Goal: Task Accomplishment & Management: Complete application form

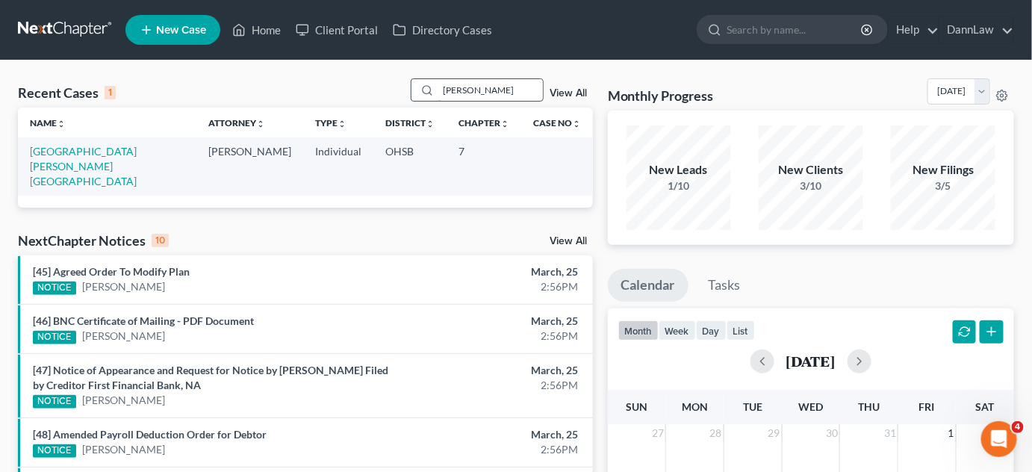
click at [446, 88] on input "[PERSON_NAME]" at bounding box center [490, 90] width 105 height 22
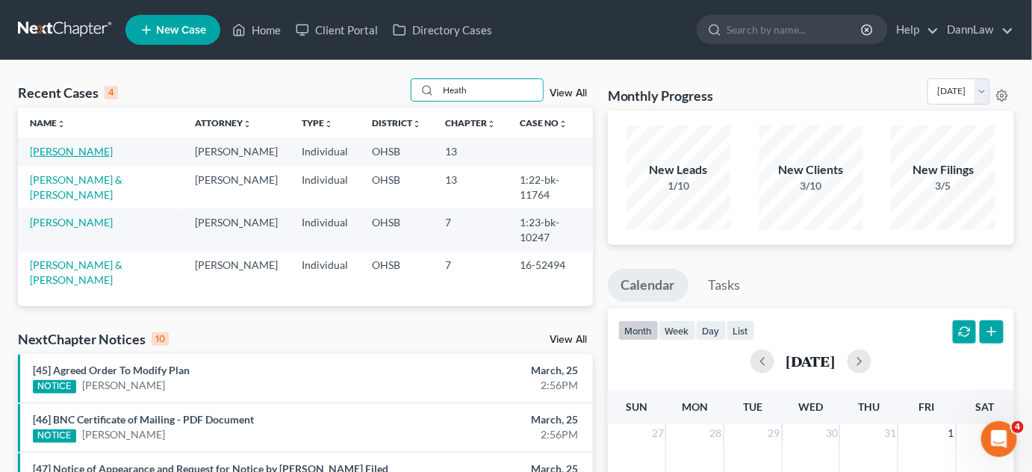
type input "Heath"
click at [78, 149] on link "[PERSON_NAME]" at bounding box center [71, 151] width 83 height 13
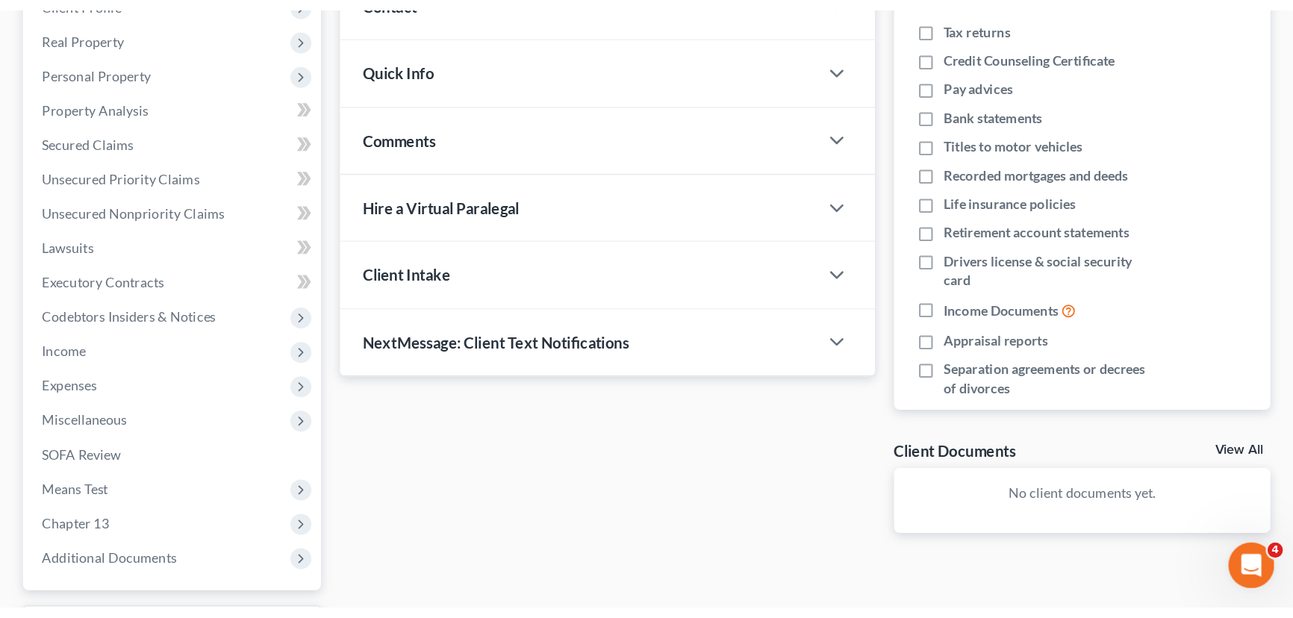
scroll to position [200, 0]
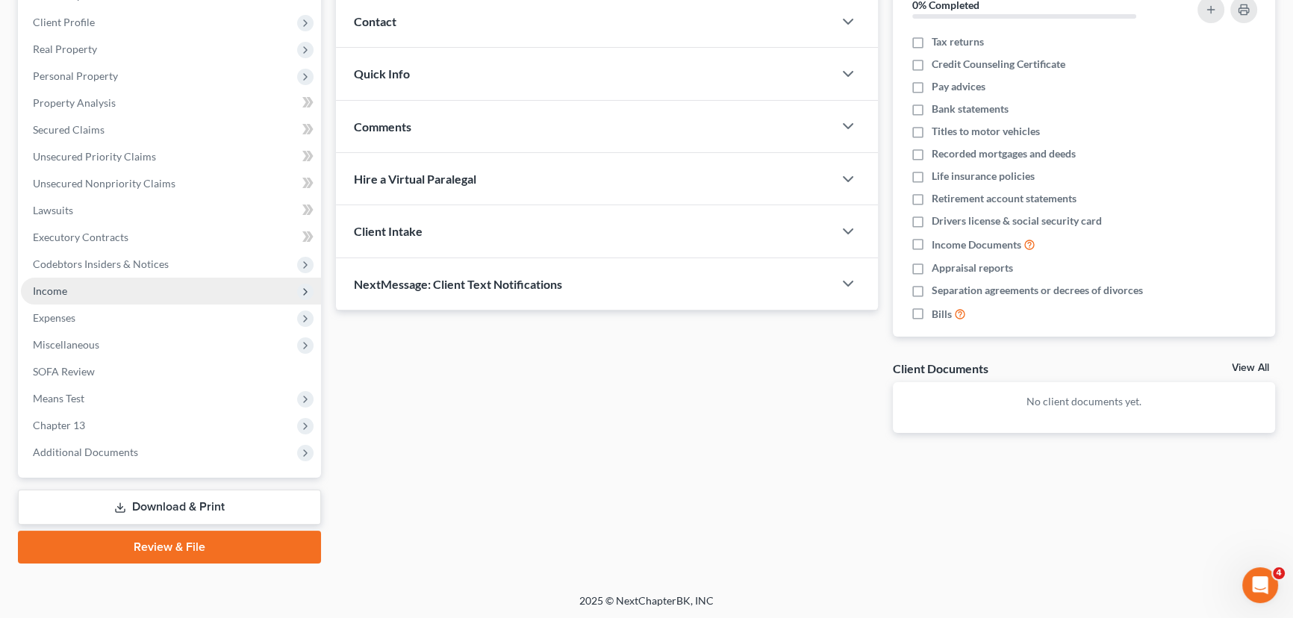
click at [71, 286] on span "Income" at bounding box center [171, 291] width 300 height 27
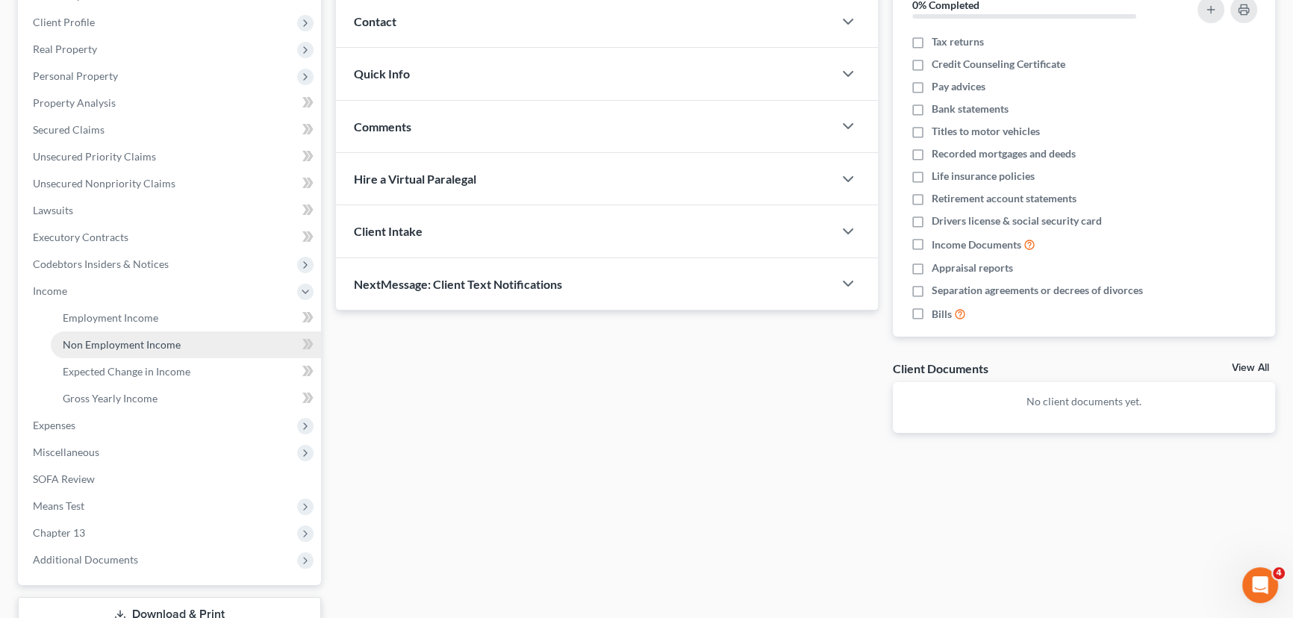
click at [148, 340] on span "Non Employment Income" at bounding box center [122, 344] width 118 height 13
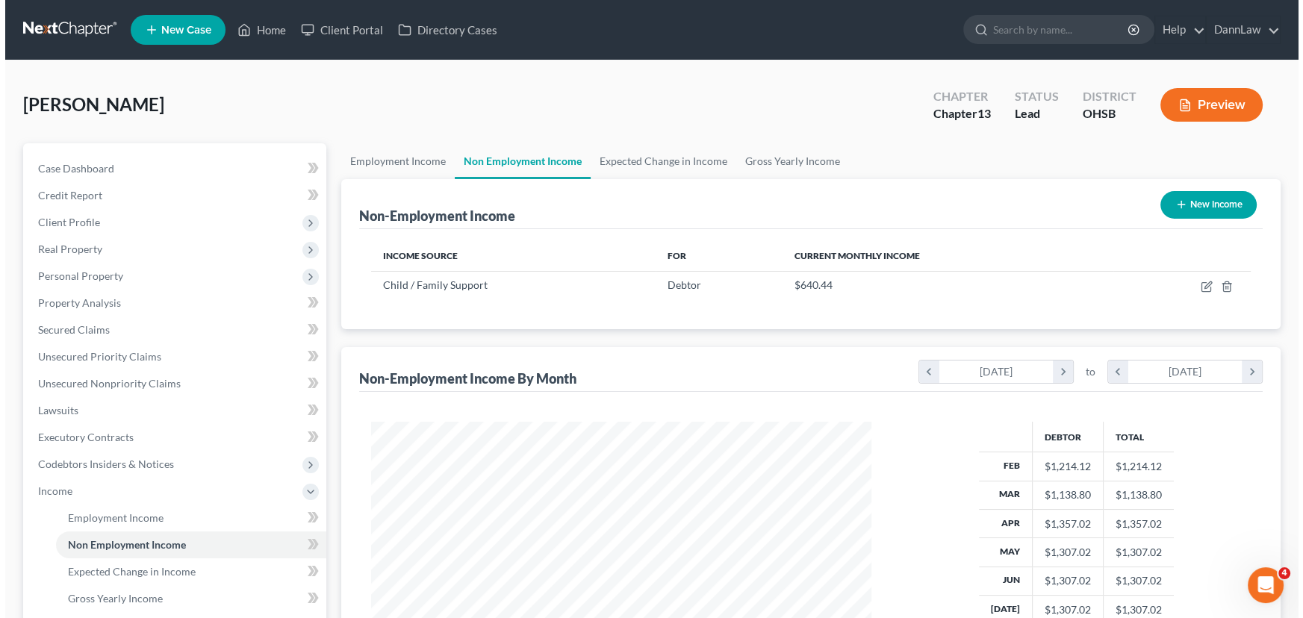
scroll to position [267, 530]
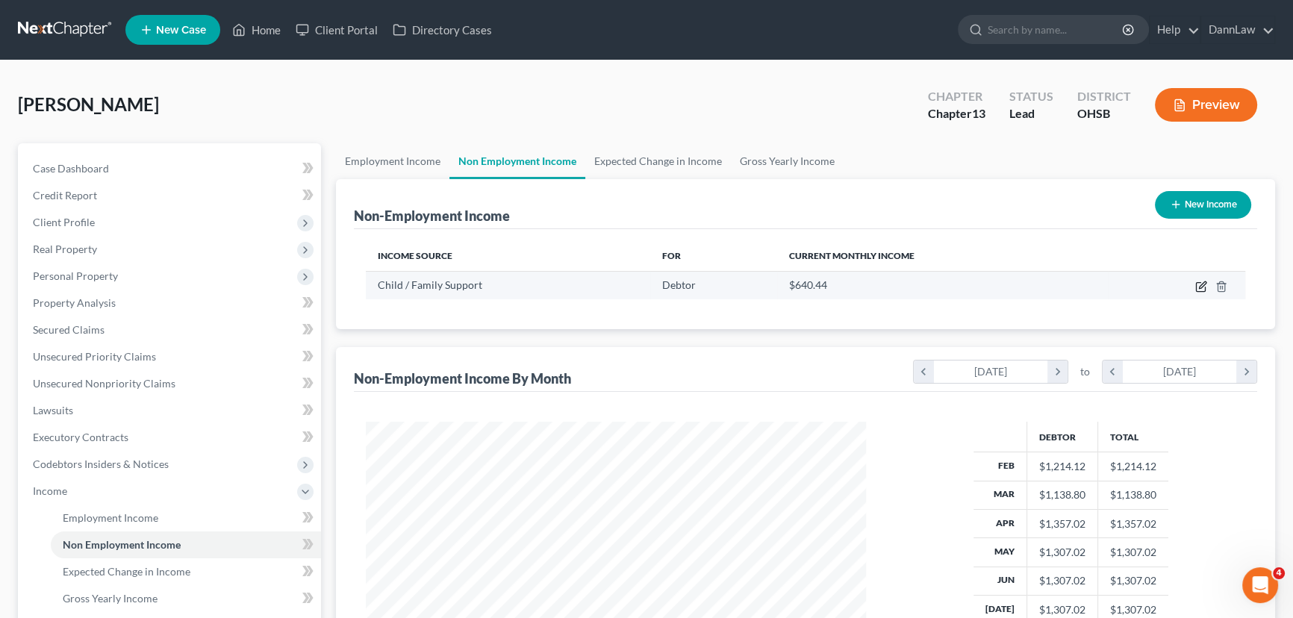
click at [1031, 290] on icon "button" at bounding box center [1200, 287] width 9 height 9
select select "7"
select select "0"
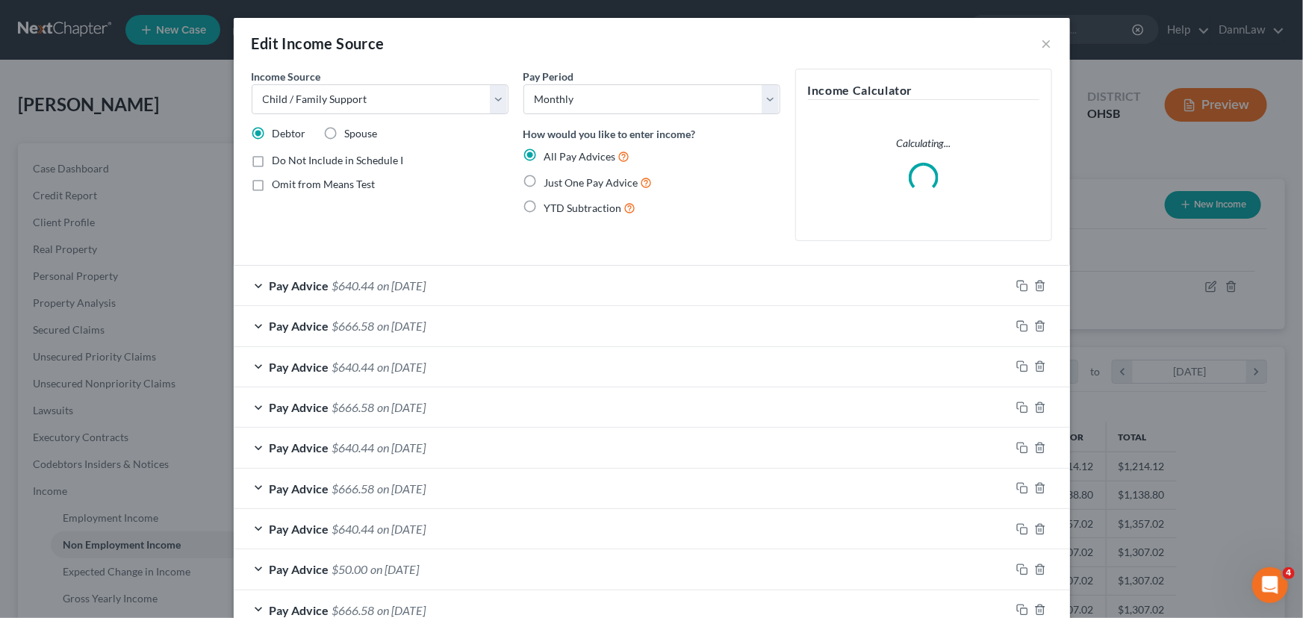
scroll to position [267, 534]
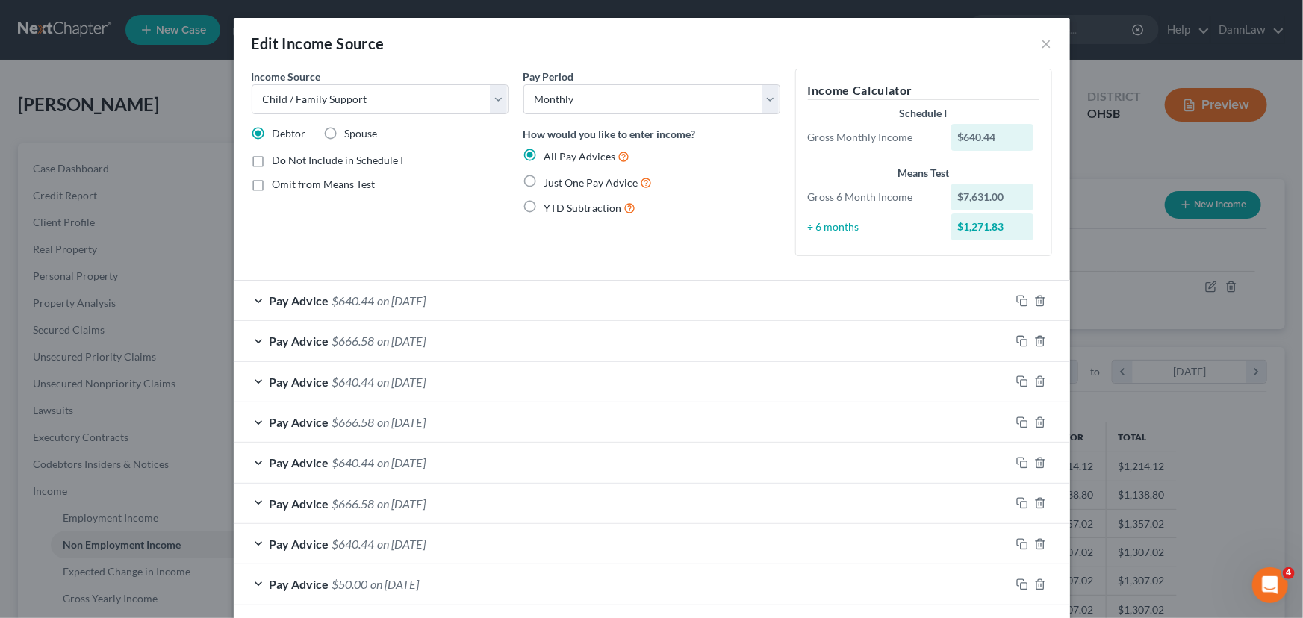
click at [810, 307] on div "Pay Advice $640.44 on [DATE]" at bounding box center [622, 301] width 776 height 40
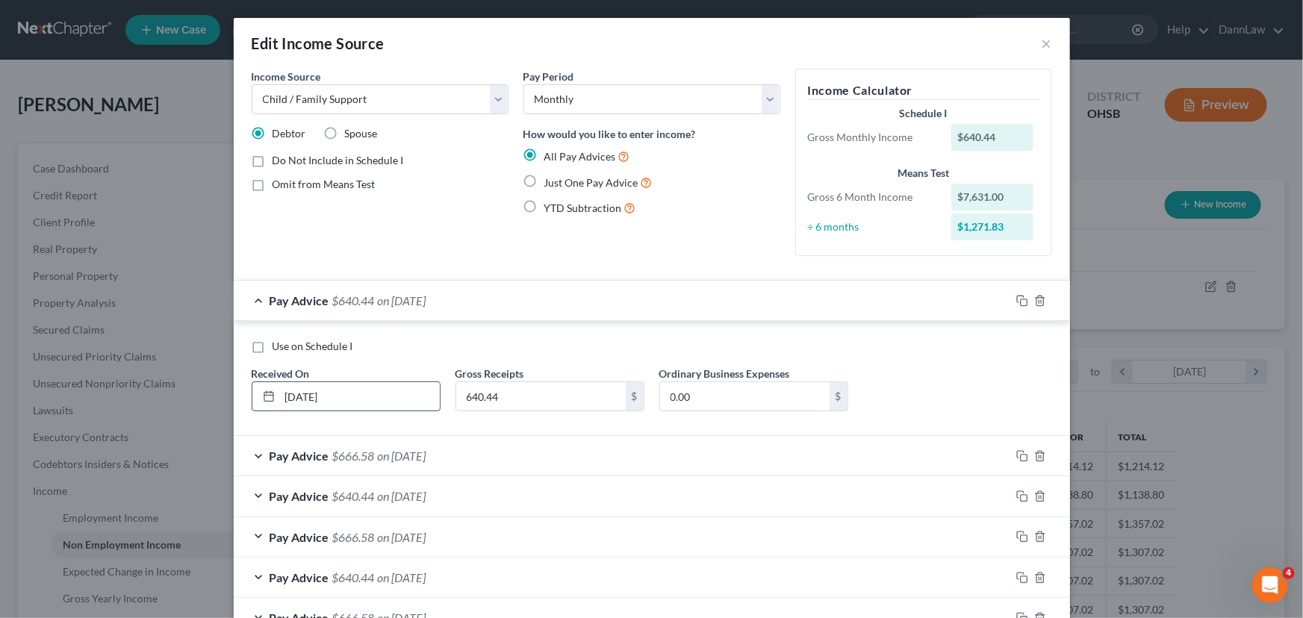
click at [346, 398] on input "[DATE]" at bounding box center [360, 396] width 160 height 28
type input "[DATE]"
click at [360, 455] on span "$666.58" at bounding box center [353, 456] width 43 height 14
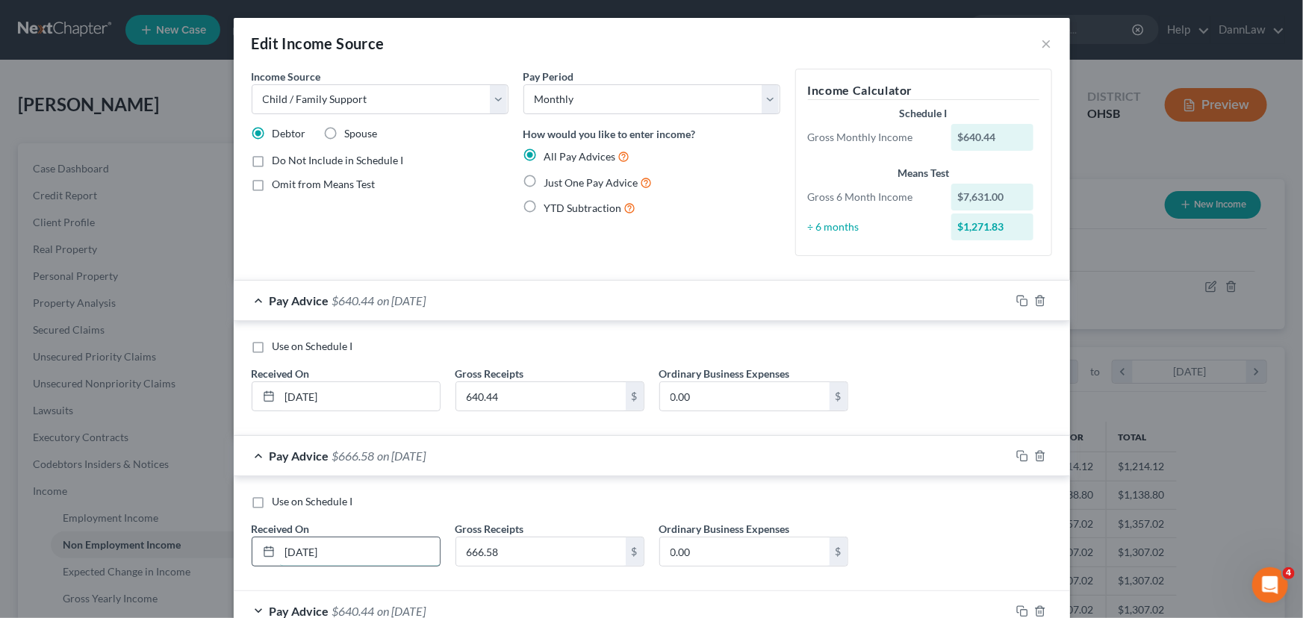
click at [302, 471] on input "[DATE]" at bounding box center [360, 551] width 160 height 28
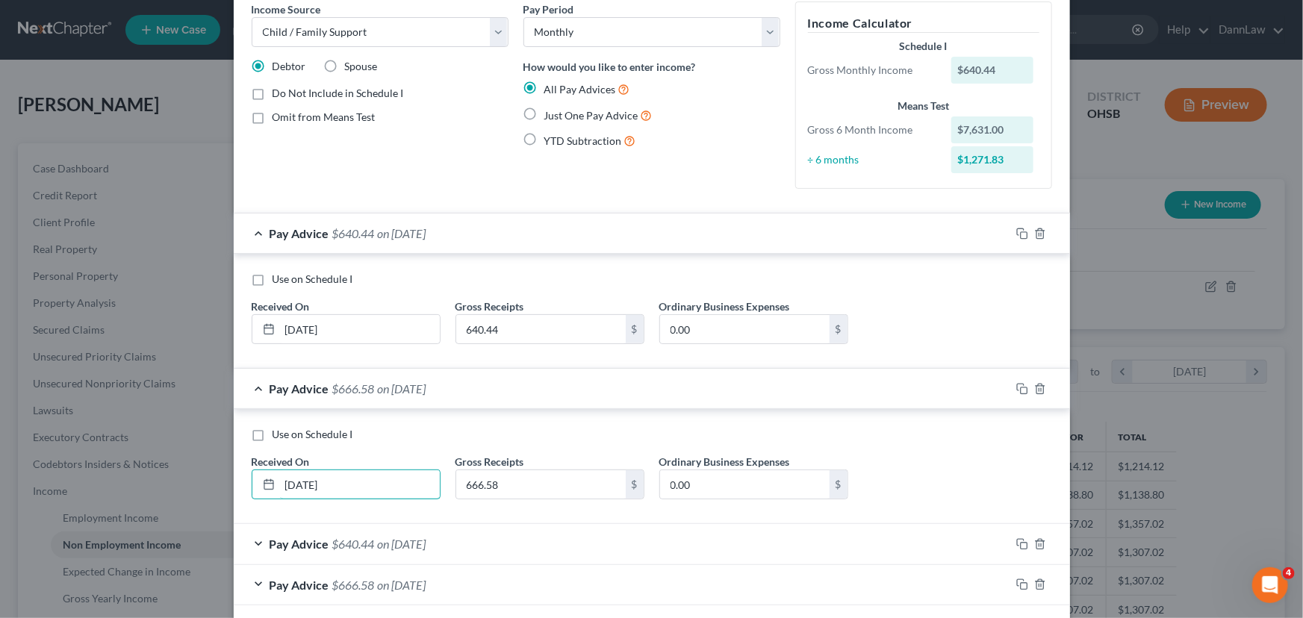
scroll to position [0, 0]
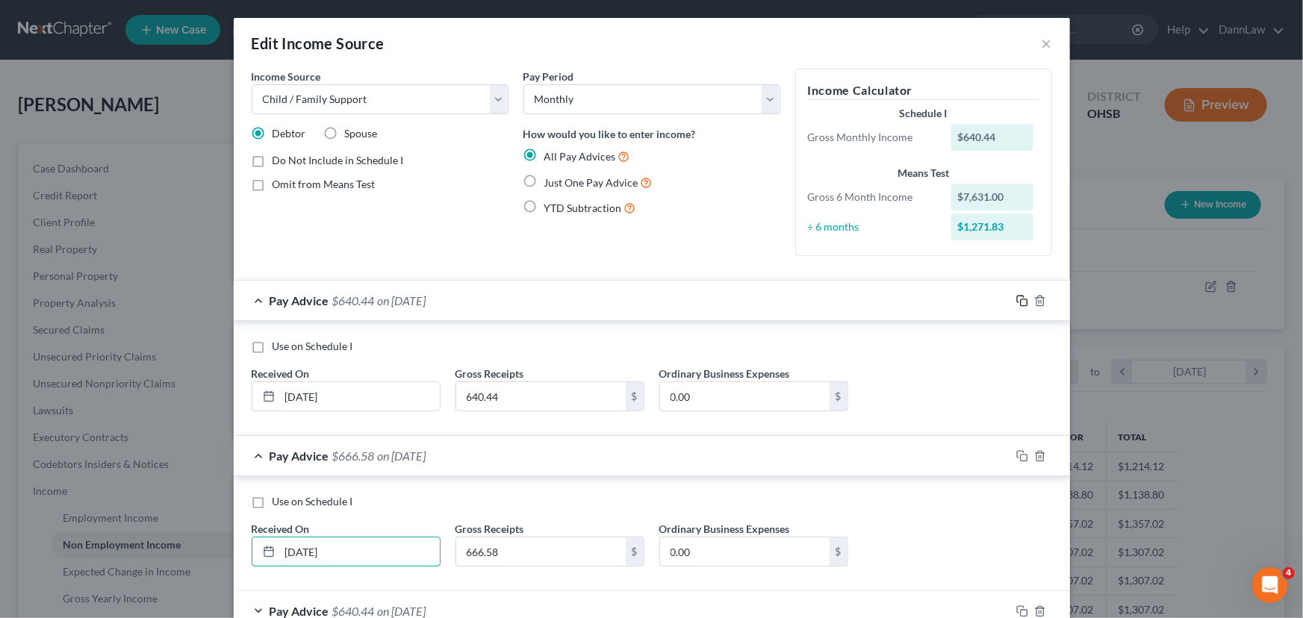
type input "[DATE]"
click at [1016, 302] on icon "button" at bounding box center [1022, 301] width 12 height 12
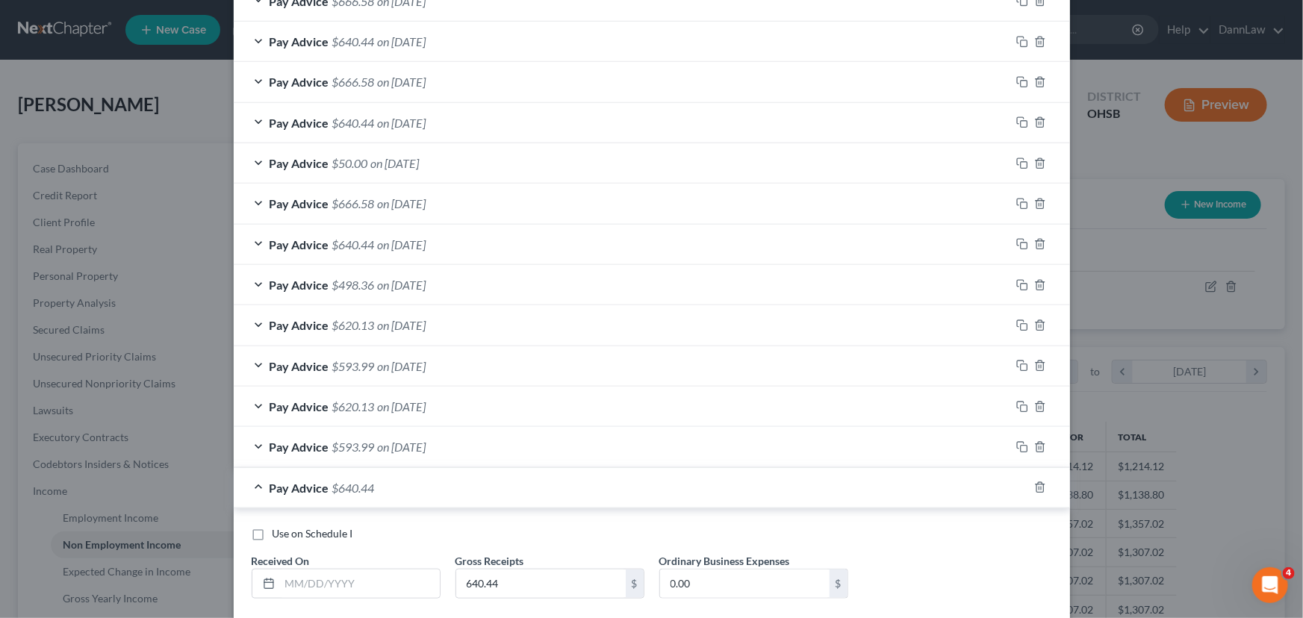
scroll to position [543, 0]
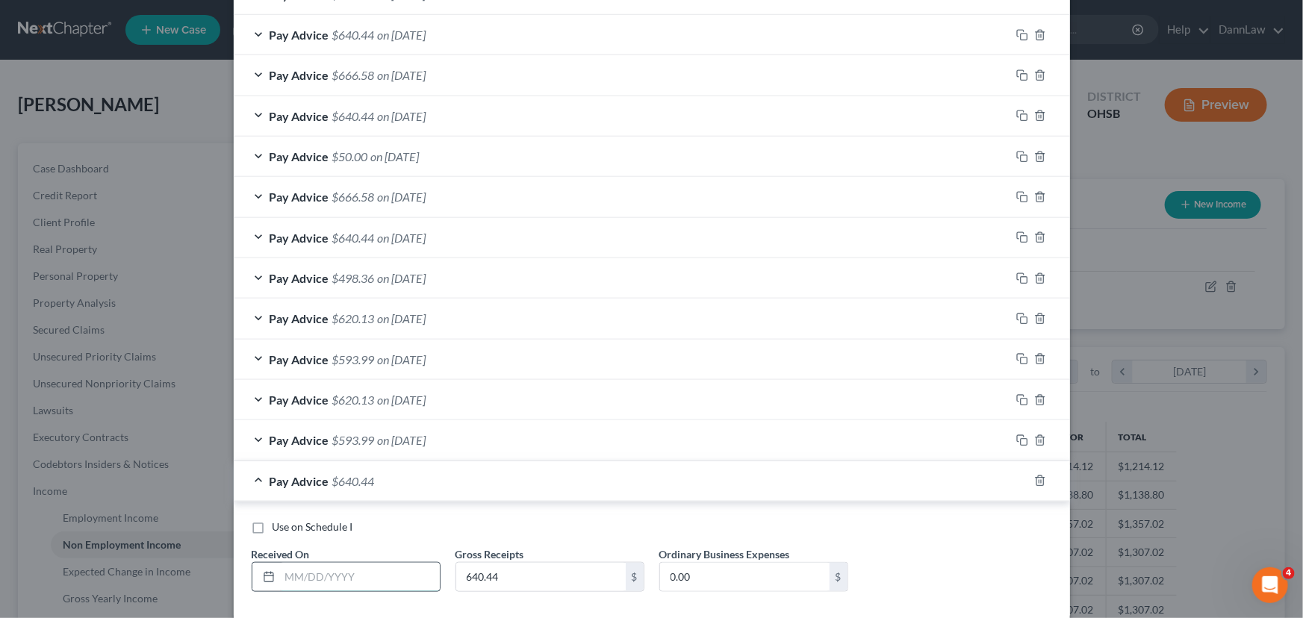
click at [346, 471] on input "text" at bounding box center [360, 577] width 160 height 28
type input "[DATE]"
type input "666.58"
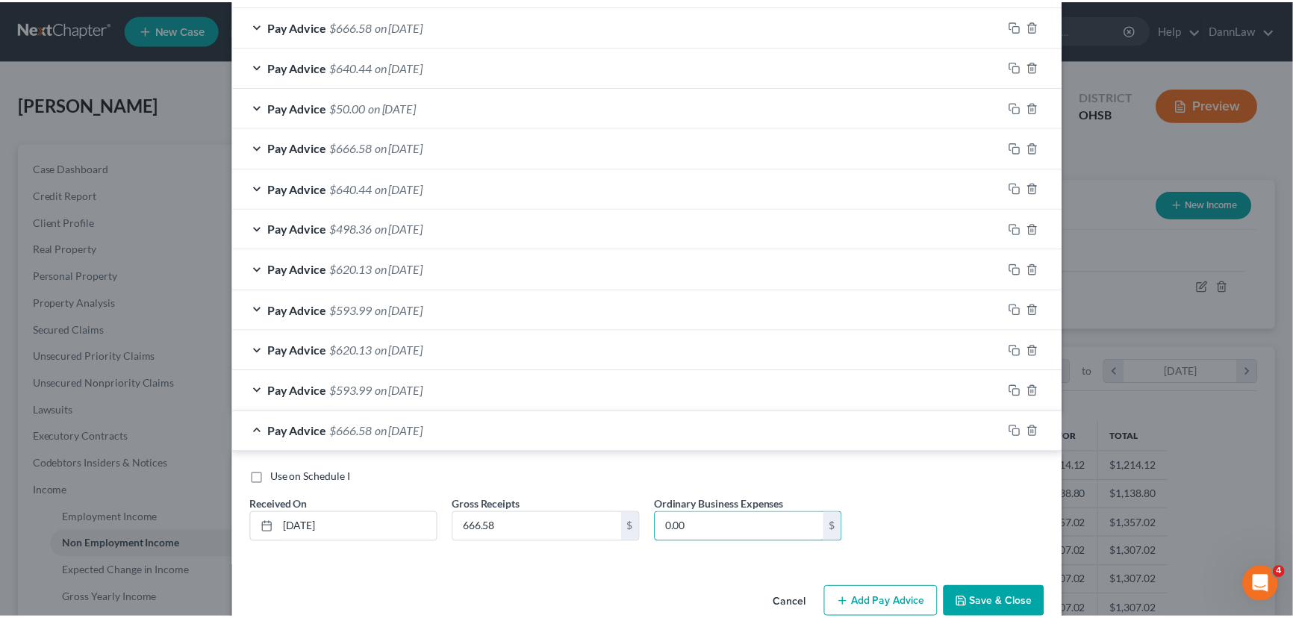
scroll to position [620, 0]
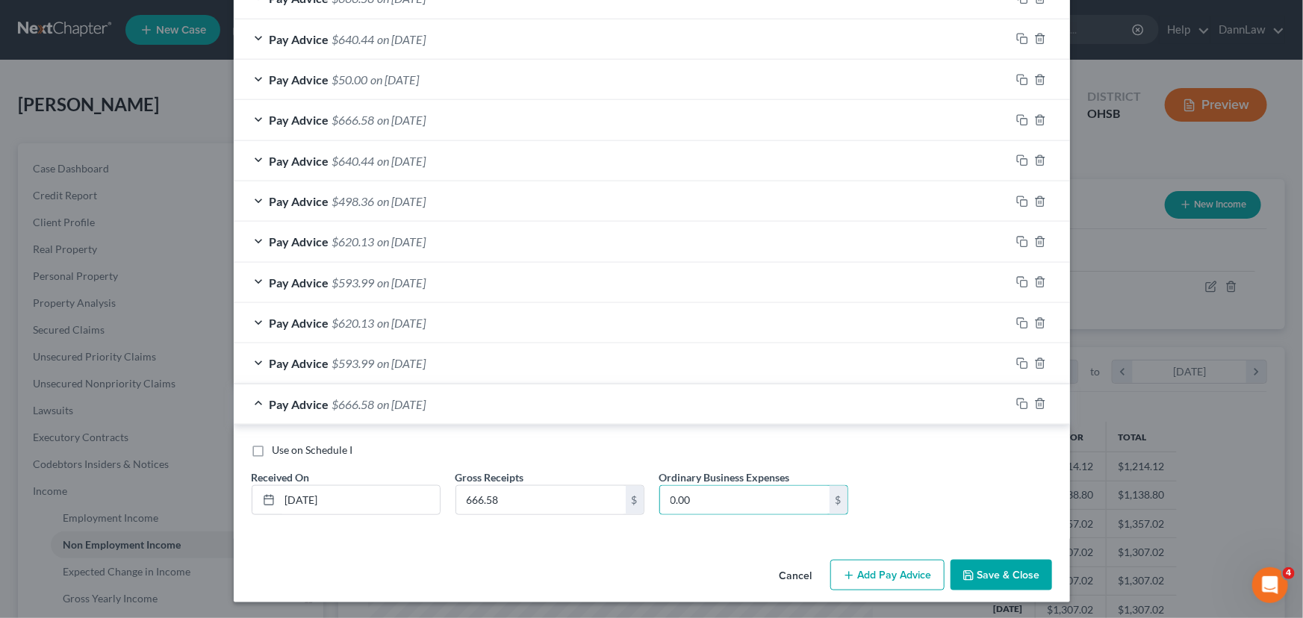
click at [1007, 471] on button "Save & Close" at bounding box center [1001, 575] width 102 height 31
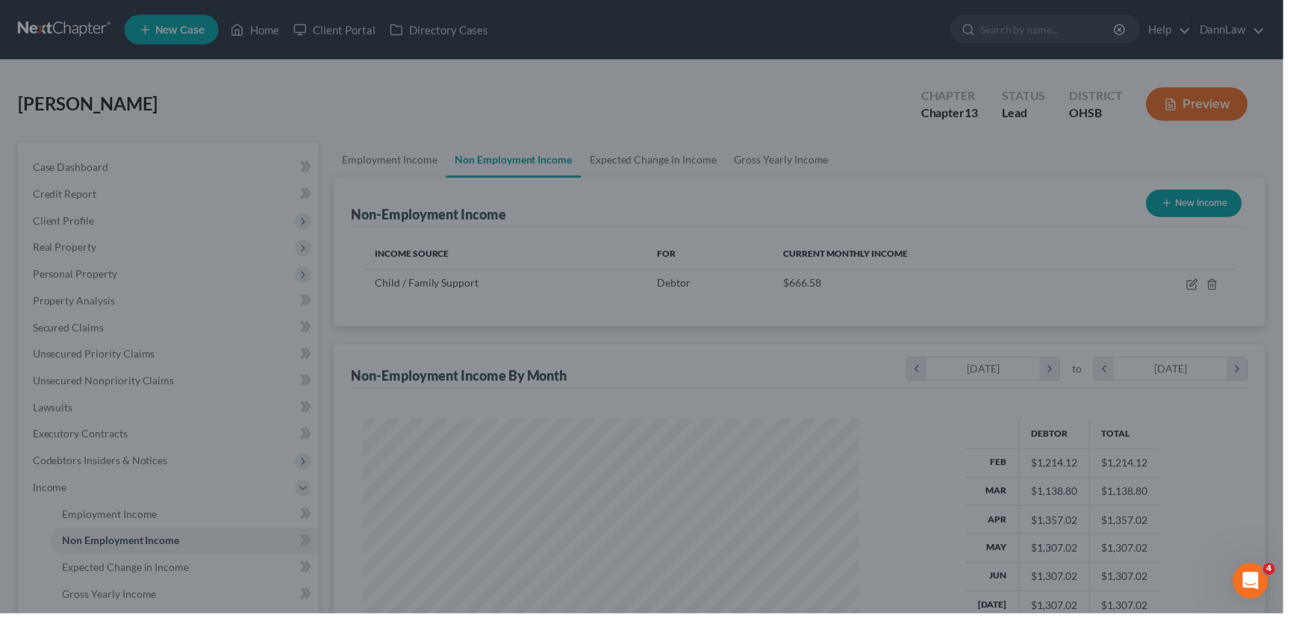
scroll to position [746207, 745945]
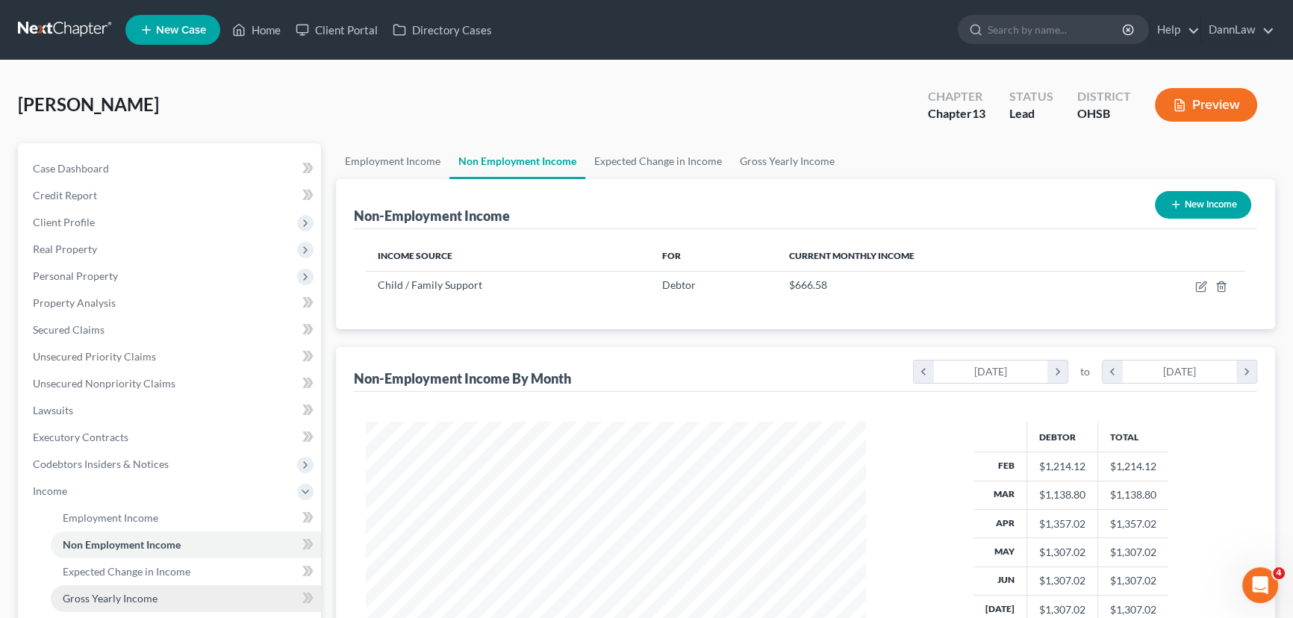
click at [135, 471] on span "Gross Yearly Income" at bounding box center [110, 598] width 95 height 13
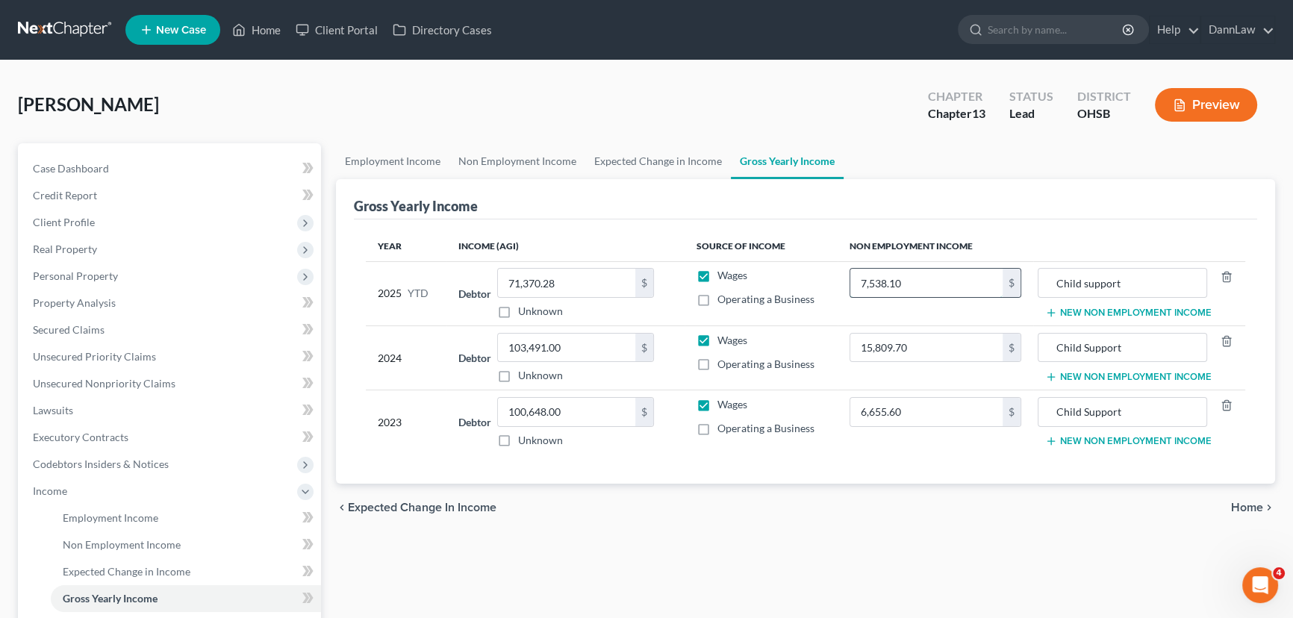
click at [923, 286] on input "7,538.10" at bounding box center [926, 283] width 152 height 28
click at [947, 288] on input "7,538.10" at bounding box center [926, 283] width 152 height 28
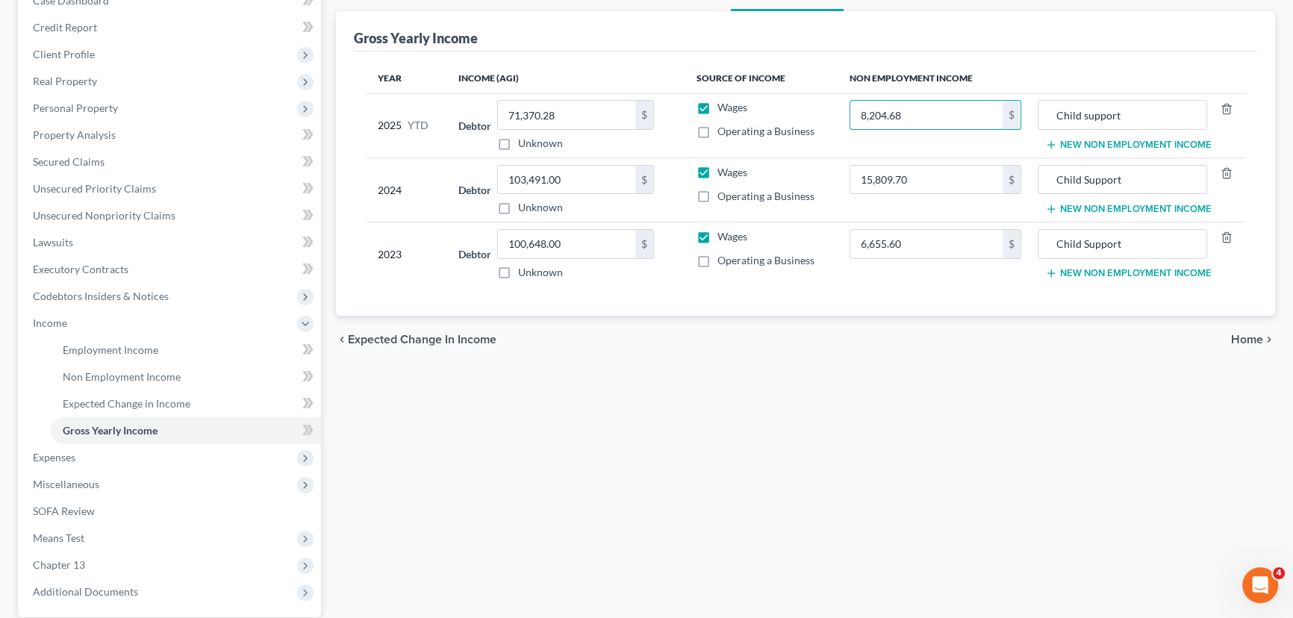
scroll to position [308, 0]
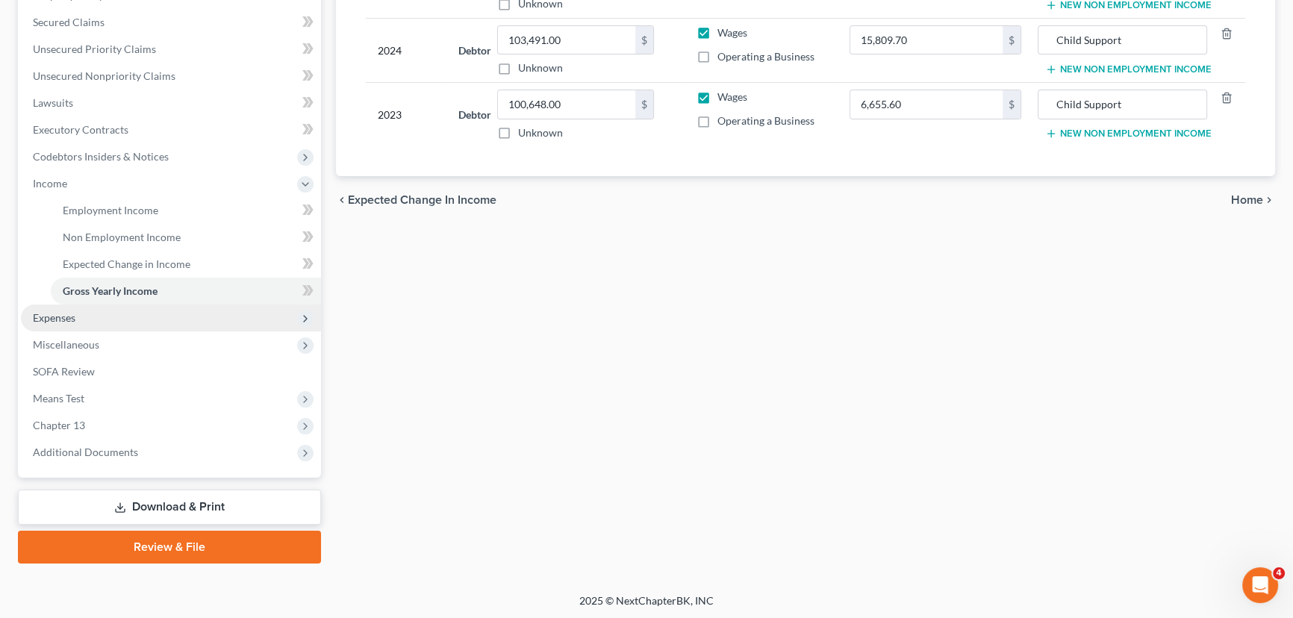
type input "8,204.68"
click at [49, 312] on span "Expenses" at bounding box center [54, 317] width 43 height 13
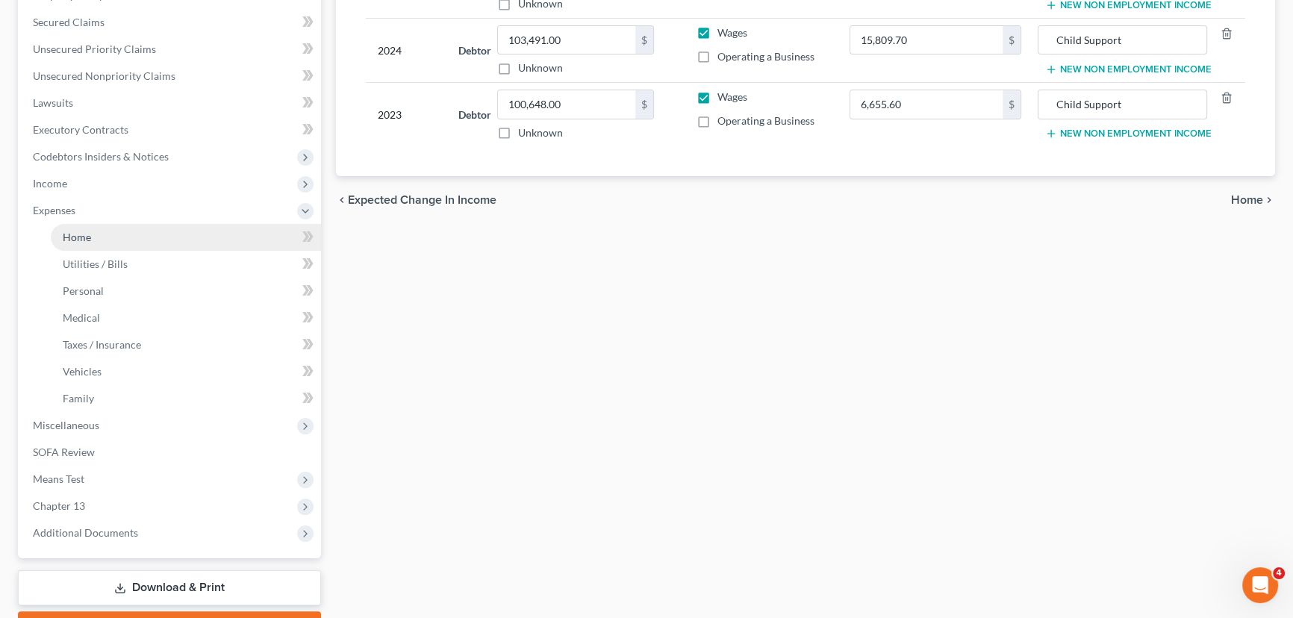
click at [150, 239] on link "Home" at bounding box center [186, 237] width 270 height 27
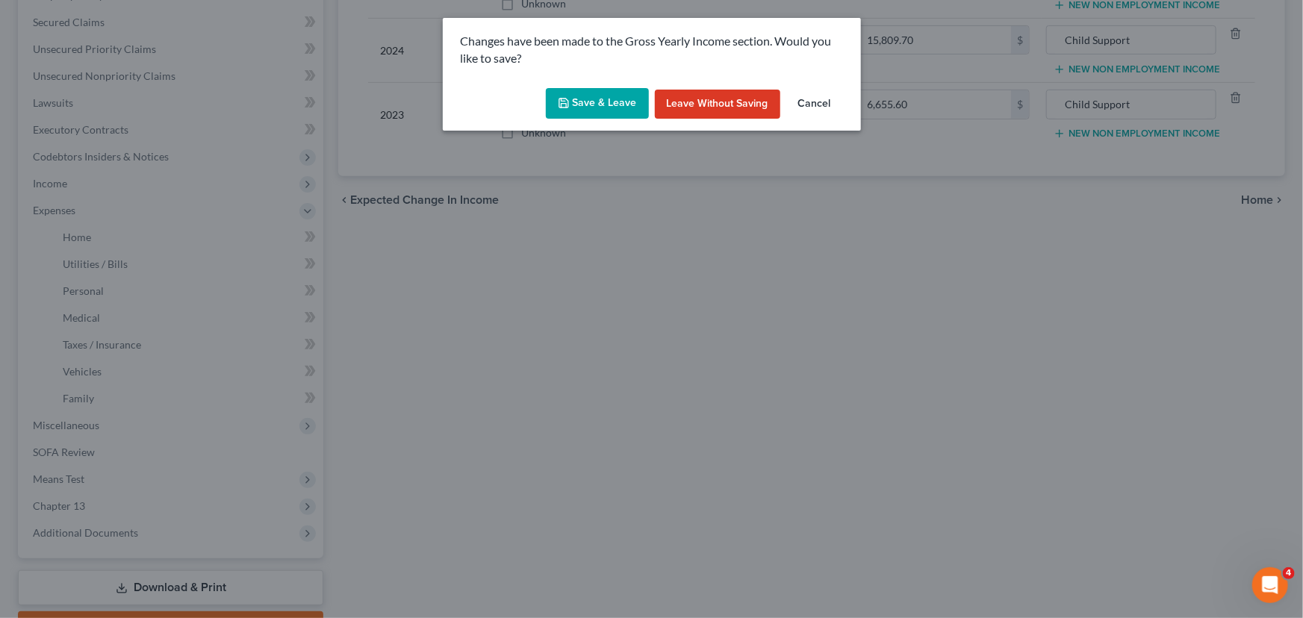
click at [556, 105] on button "Save & Leave" at bounding box center [597, 103] width 103 height 31
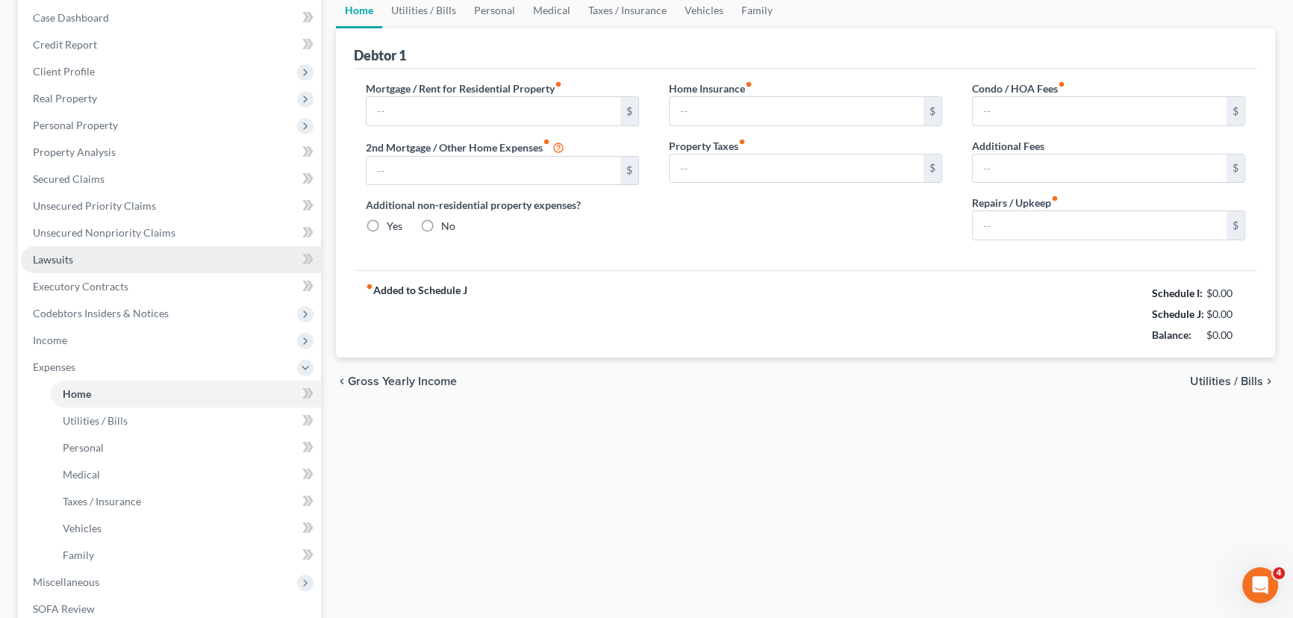
type input "1,624.00"
type input "0.00"
radio input "true"
type input "12.00"
type input "0.00"
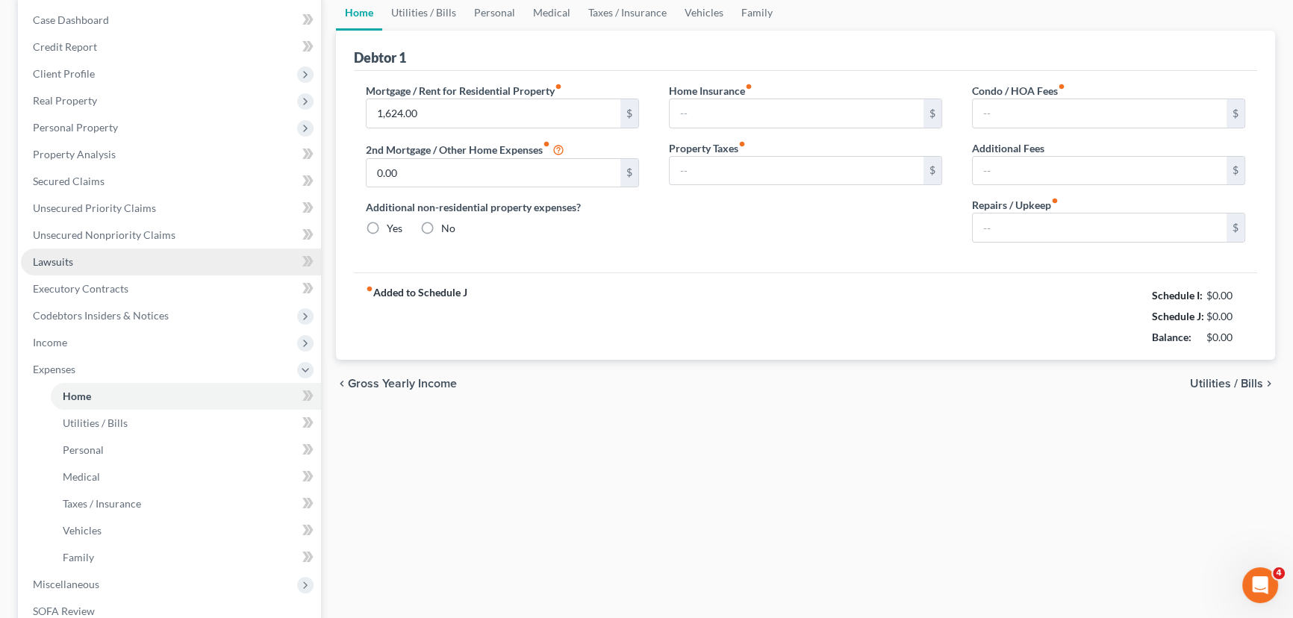
type input "0.00"
type input "100.00"
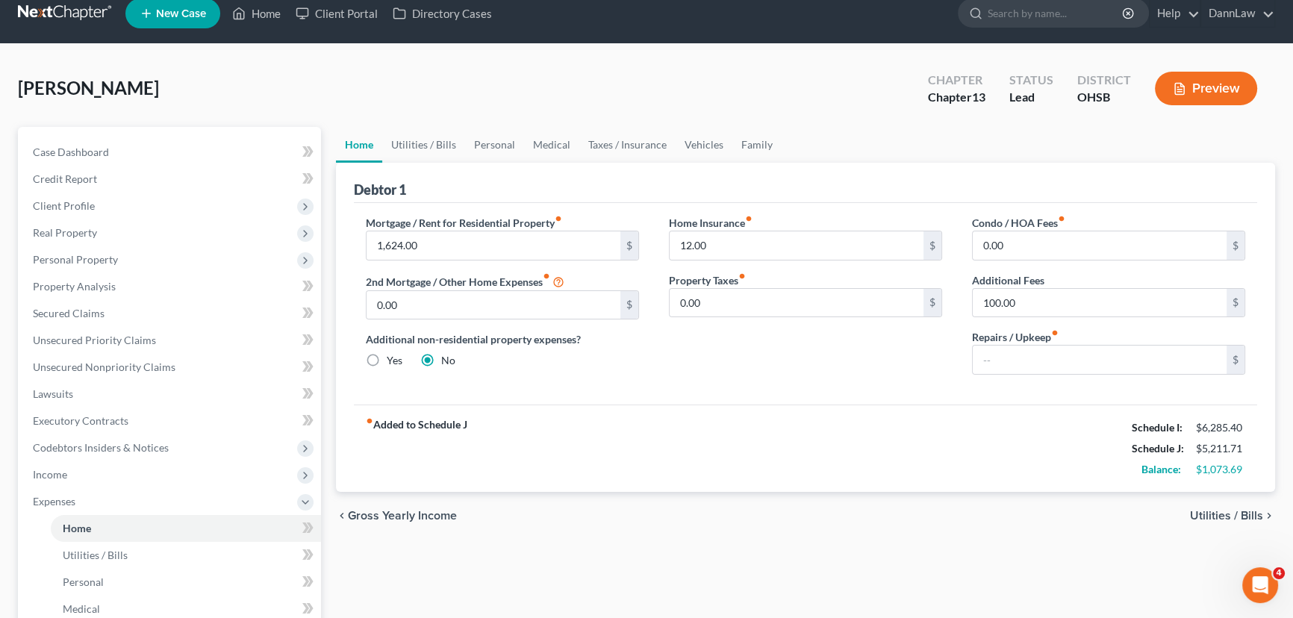
scroll to position [388, 0]
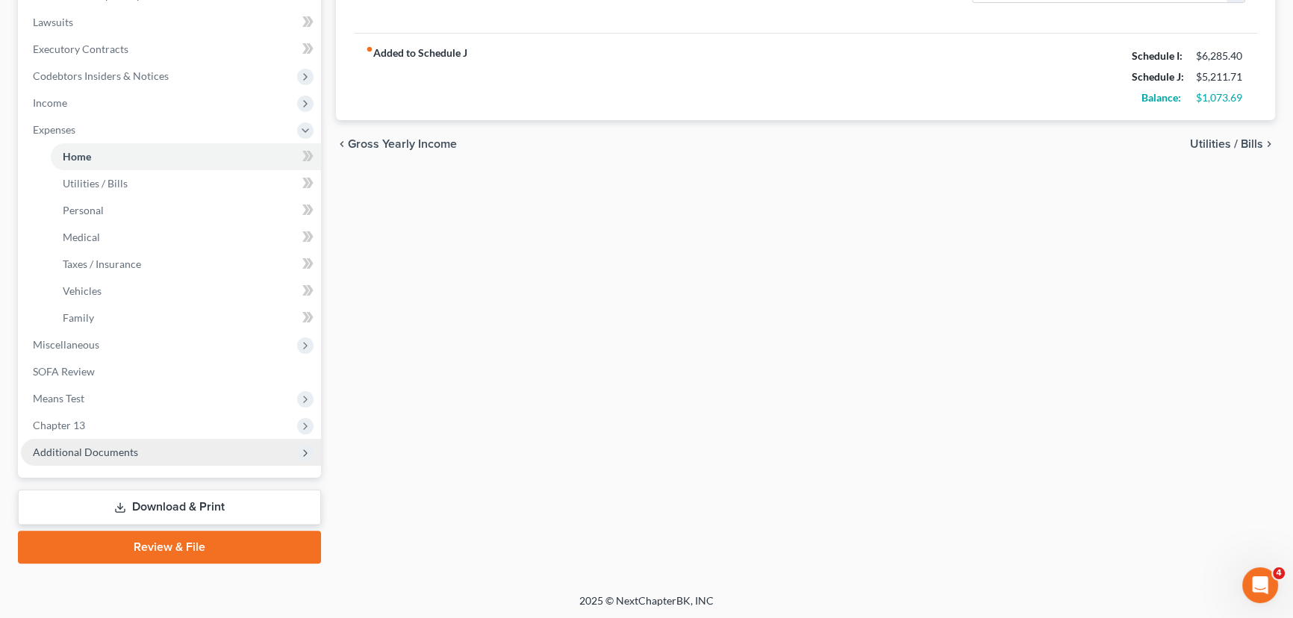
click at [177, 441] on span "Additional Documents" at bounding box center [171, 452] width 300 height 27
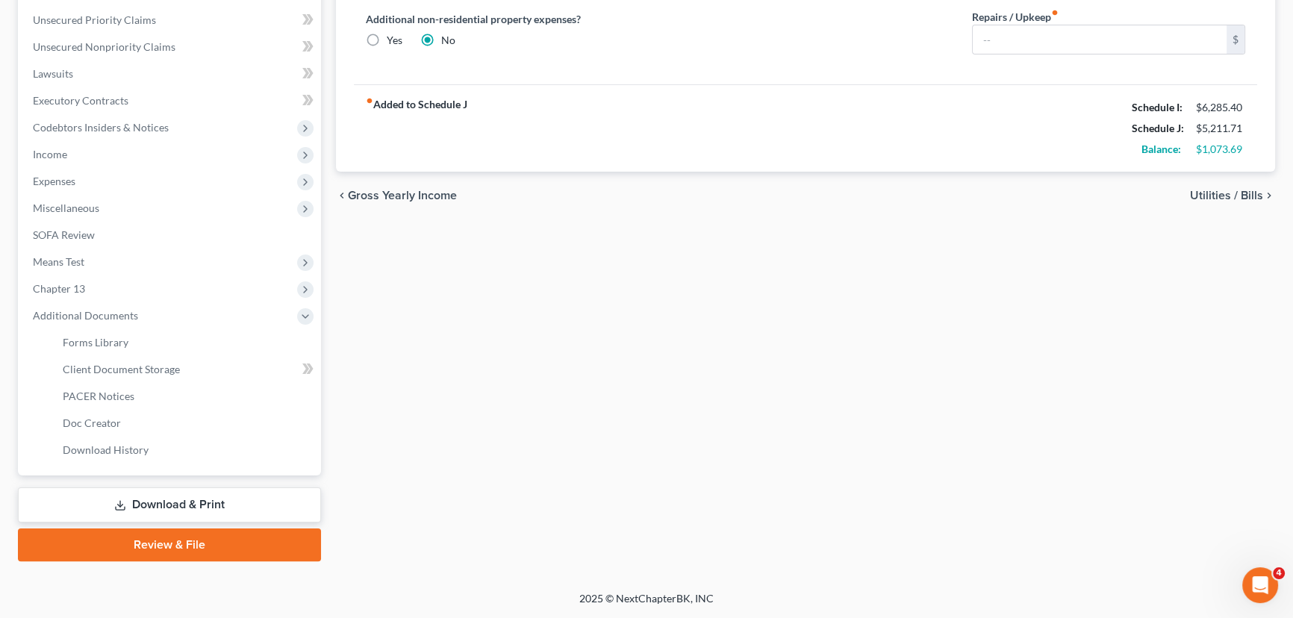
scroll to position [334, 0]
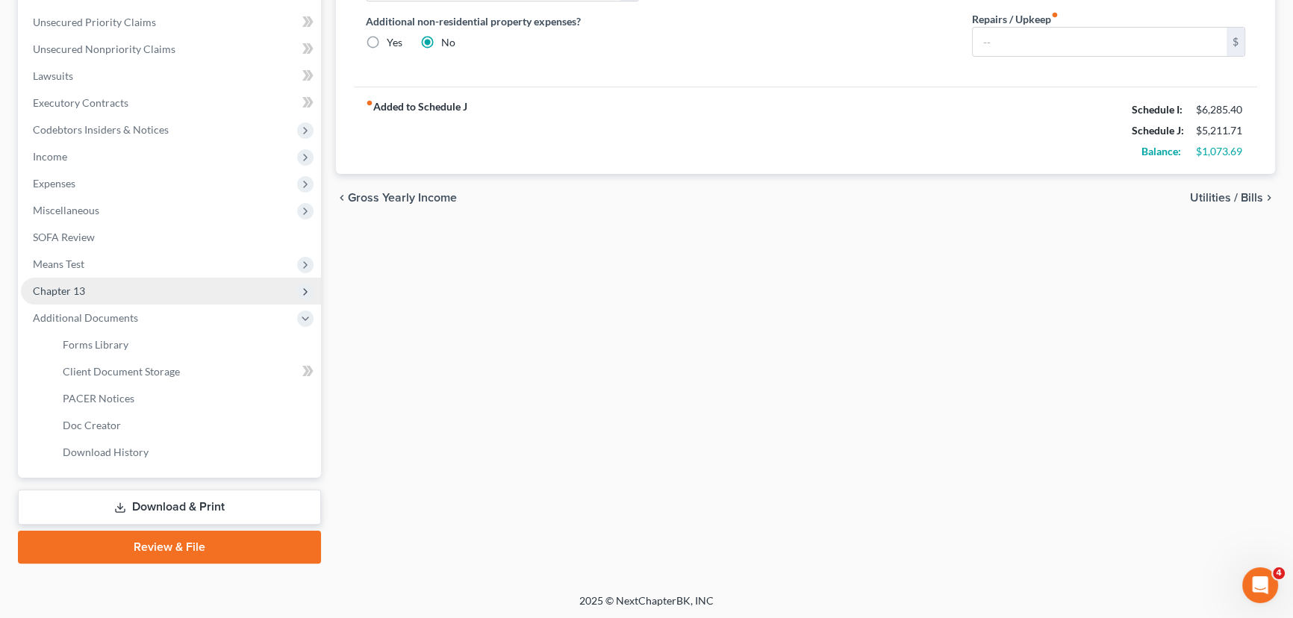
click at [83, 299] on span "Chapter 13" at bounding box center [171, 291] width 300 height 27
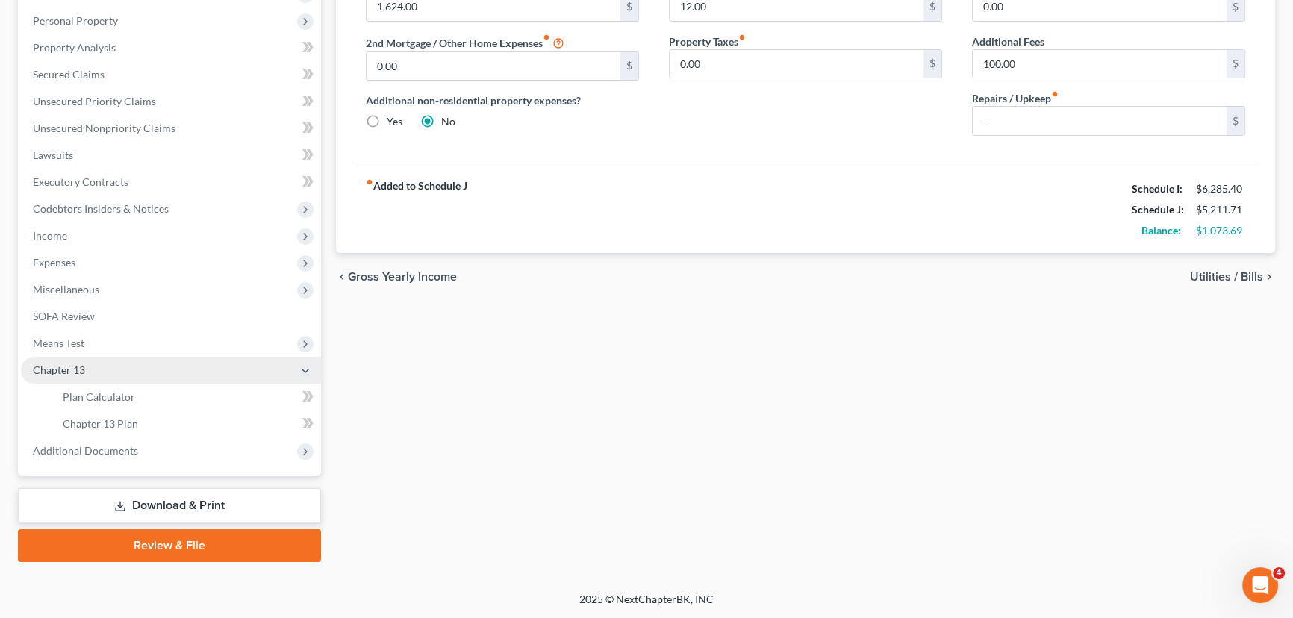
scroll to position [254, 0]
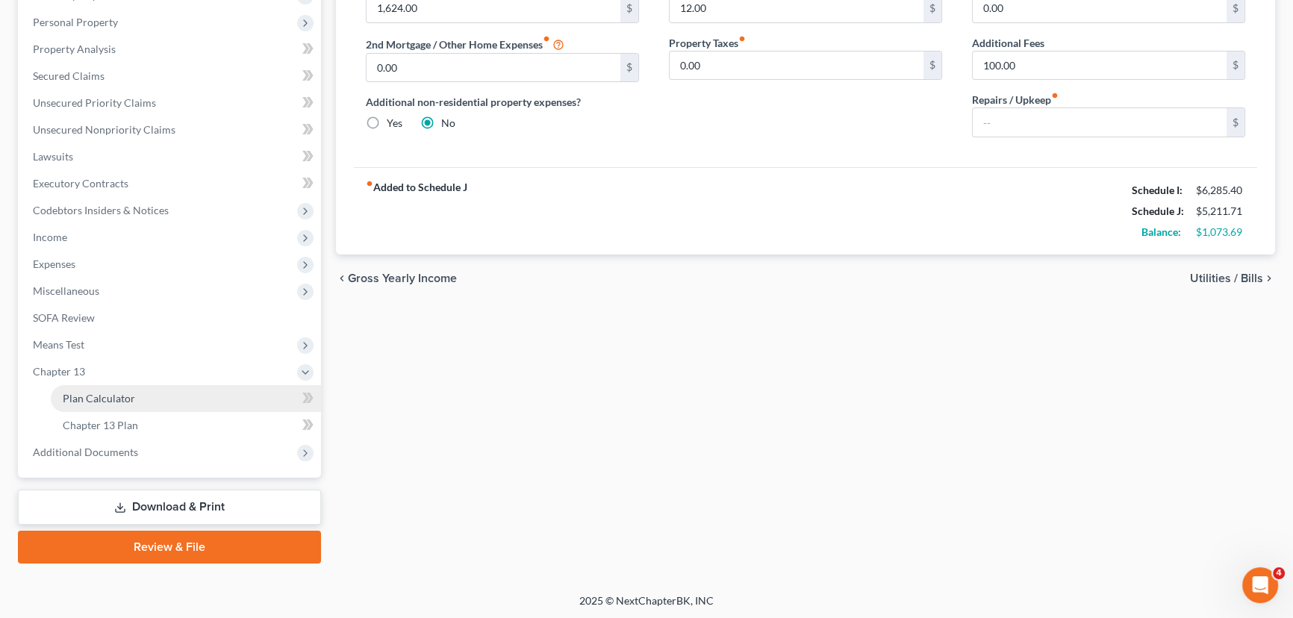
click at [115, 392] on span "Plan Calculator" at bounding box center [99, 398] width 72 height 13
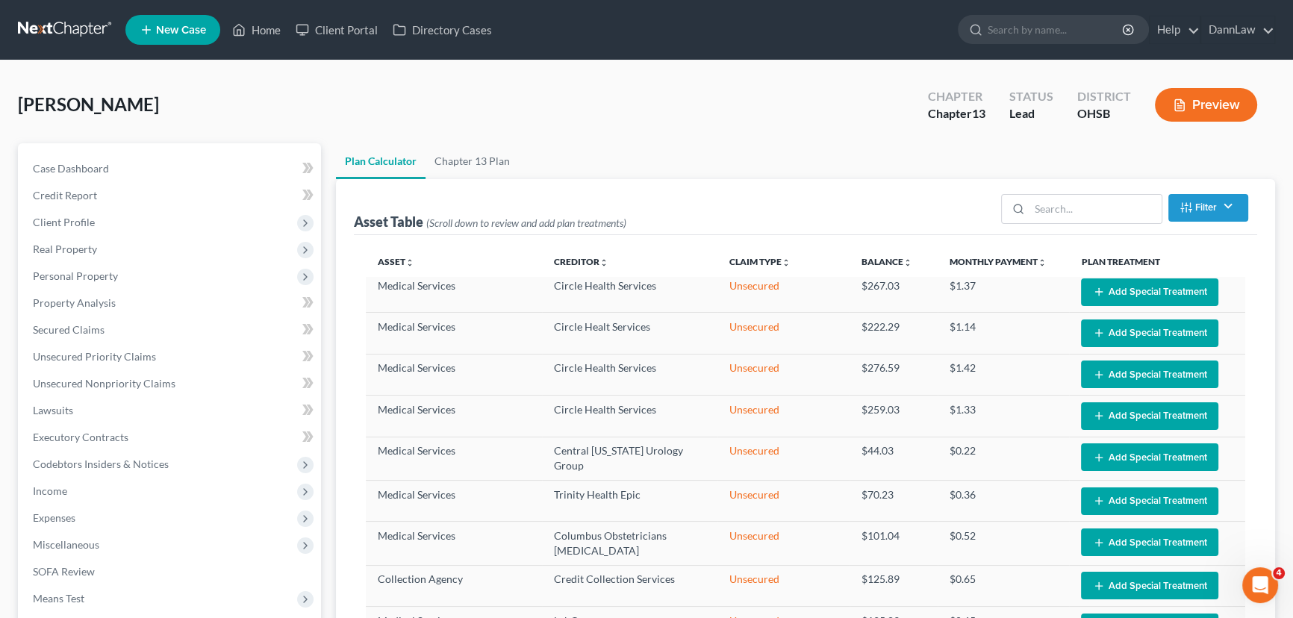
scroll to position [1471, 0]
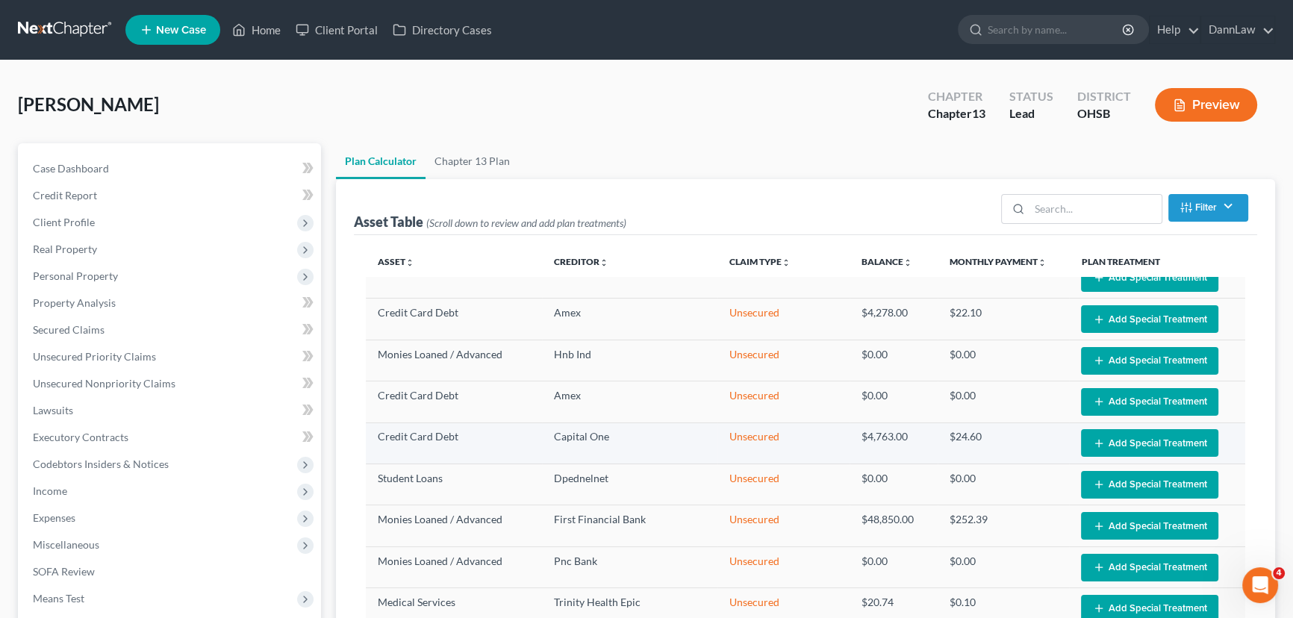
select select "59"
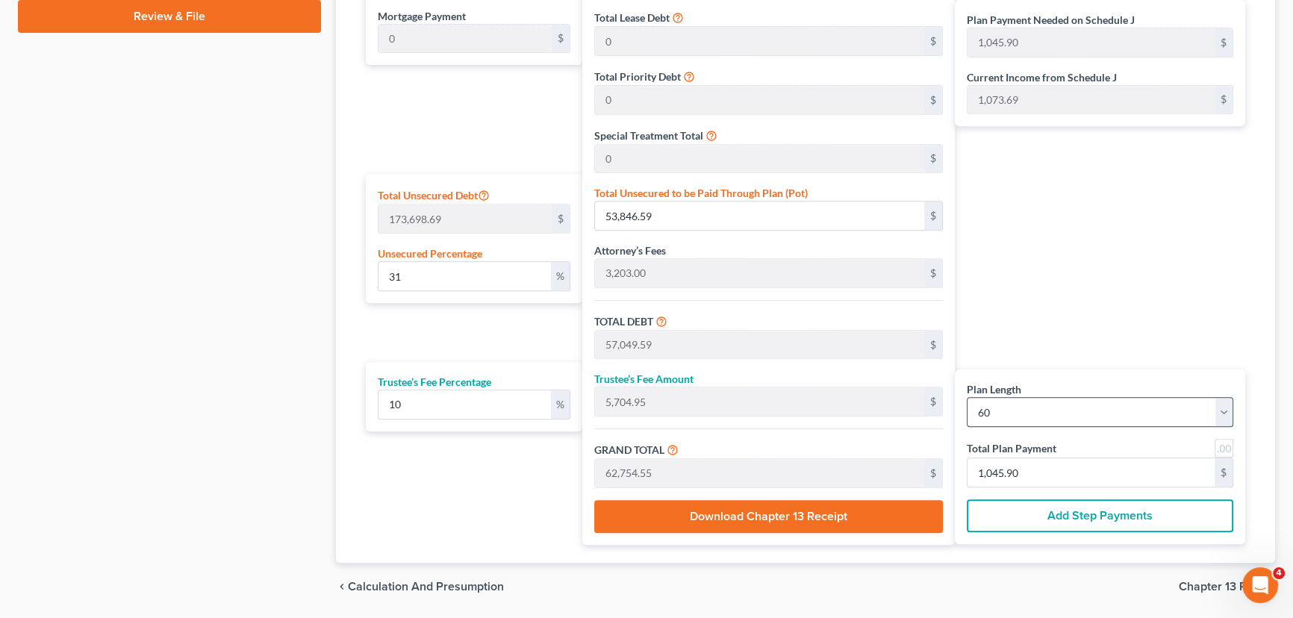
scroll to position [762, 0]
